Goal: Information Seeking & Learning: Stay updated

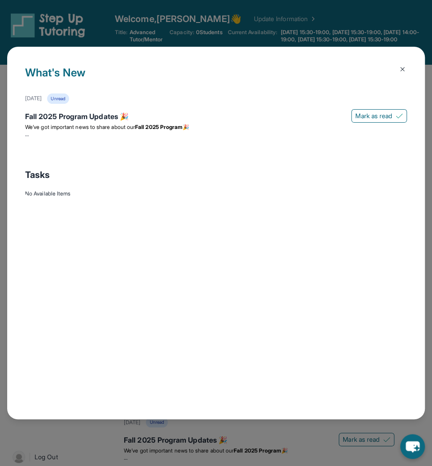
click at [405, 69] on img at bounding box center [402, 69] width 7 height 7
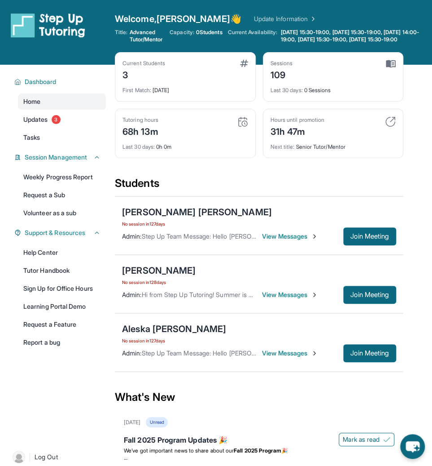
click at [95, 52] on div at bounding box center [65, 33] width 108 height 40
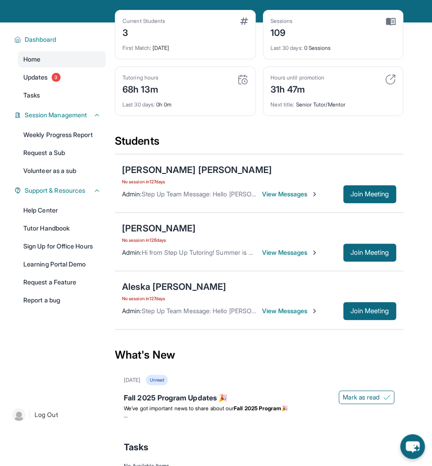
scroll to position [57, 0]
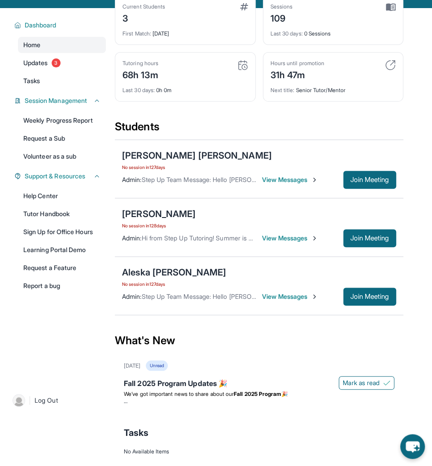
drag, startPoint x: 121, startPoint y: 159, endPoint x: 257, endPoint y: 288, distance: 187.7
click at [257, 288] on div "[PERSON_NAME] [PERSON_NAME] No session [DATE] Admin : Step Up Team Message: Hel…" at bounding box center [259, 227] width 289 height 176
copy div "Loremi Dolors Ametco Adipisci El seddoei te 307 inci Utlab : Etdo Ma Aliq Enima…"
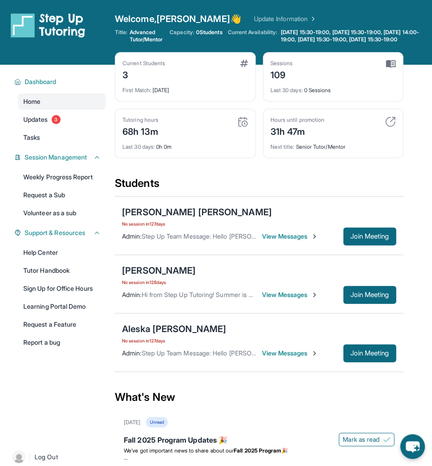
click at [271, 23] on div "Welcome, [PERSON_NAME] 👋 Update Information" at bounding box center [273, 19] width 317 height 13
click at [308, 18] on img at bounding box center [312, 18] width 9 height 9
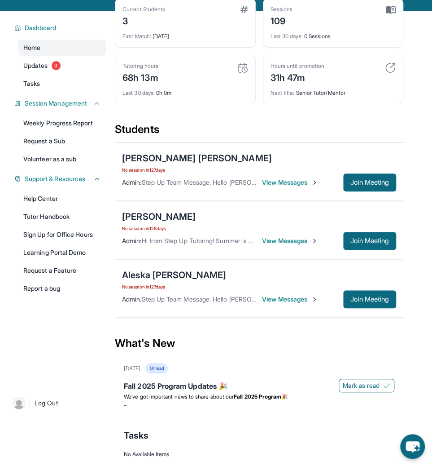
scroll to position [91, 0]
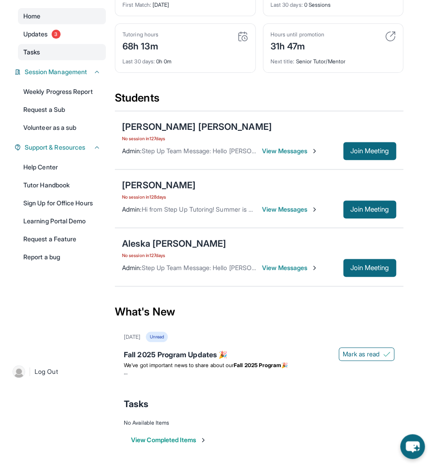
click at [58, 48] on link "Tasks" at bounding box center [62, 52] width 88 height 16
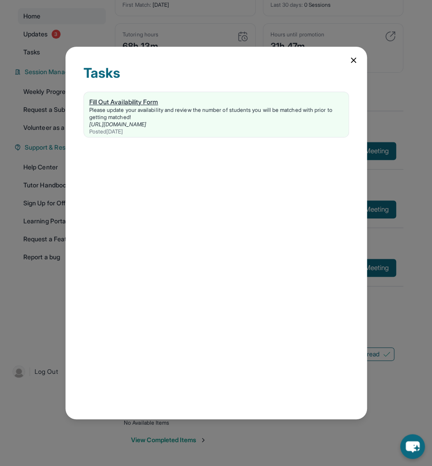
click at [282, 121] on div "[URL][DOMAIN_NAME]" at bounding box center [216, 124] width 254 height 7
click at [351, 57] on icon at bounding box center [353, 60] width 9 height 9
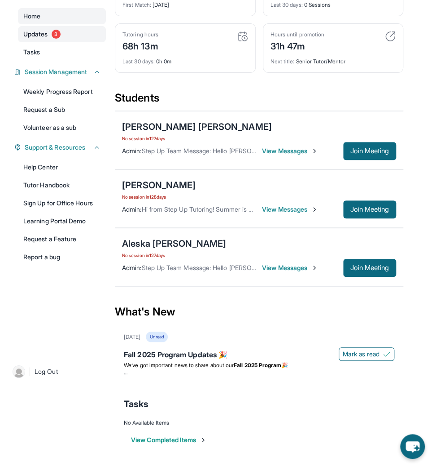
click at [71, 35] on link "Updates 3" at bounding box center [62, 34] width 88 height 16
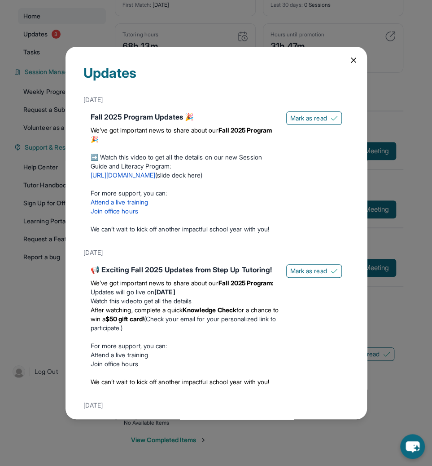
scroll to position [6, 0]
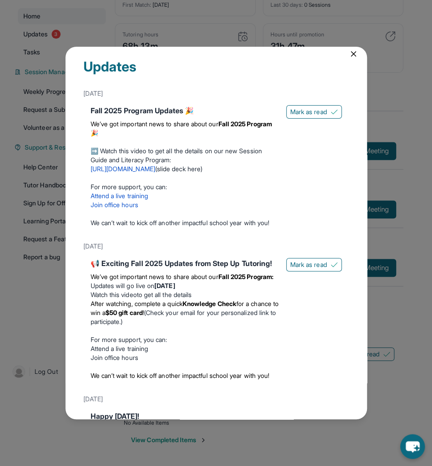
click at [161, 110] on div "Fall 2025 Program Updates 🎉" at bounding box center [185, 110] width 189 height 11
click at [343, 62] on div "Updates [DATE] Fall 2025 Program Updates 🎉 We’ve got important news to share ab…" at bounding box center [217, 233] width 302 height 373
click at [349, 57] on icon at bounding box center [353, 53] width 9 height 9
